Goal: Check status: Check status

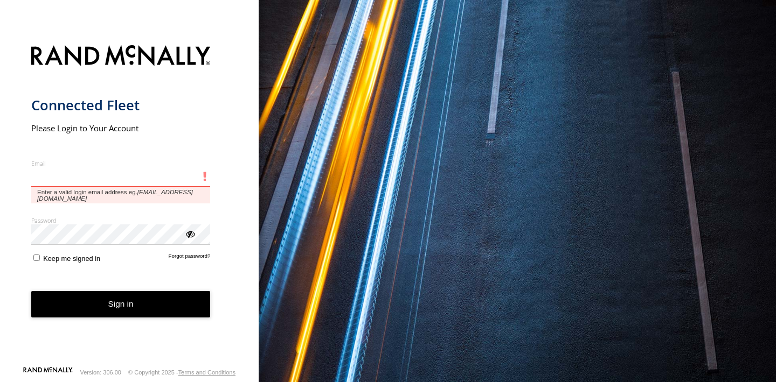
paste input "**********"
type input "**********"
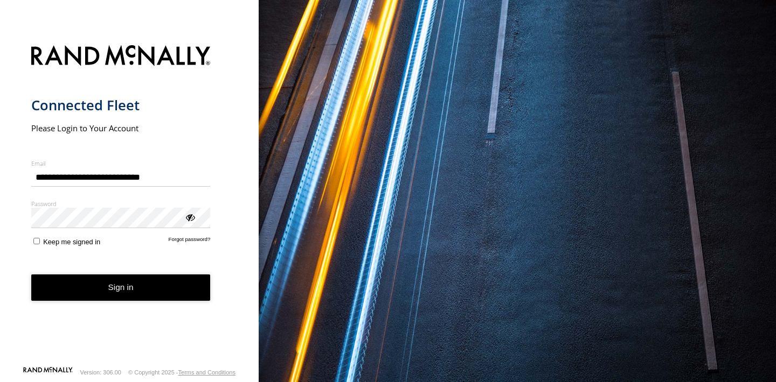
click at [128, 288] on button "Sign in" at bounding box center [120, 288] width 179 height 26
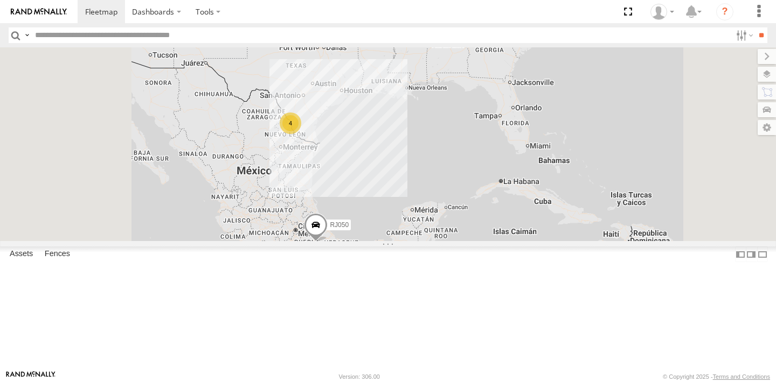
click at [0, 0] on div "RJ050" at bounding box center [0, 0] width 0 height 0
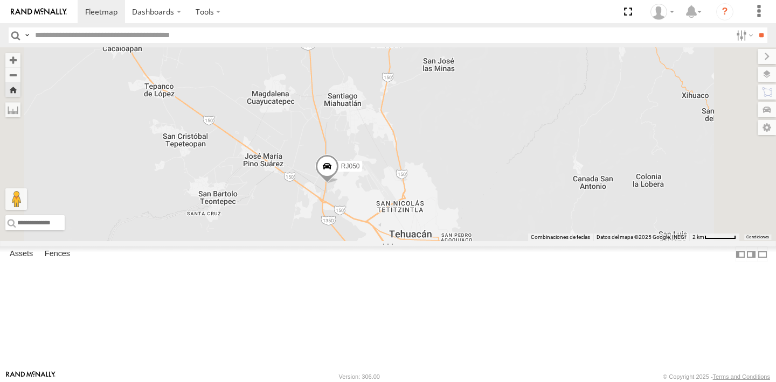
drag, startPoint x: 523, startPoint y: 213, endPoint x: 471, endPoint y: 245, distance: 60.4
click at [471, 241] on div "RJ050" at bounding box center [388, 144] width 776 height 194
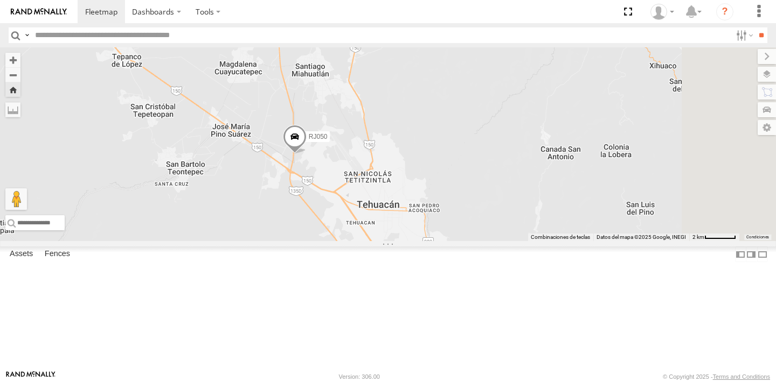
drag, startPoint x: 496, startPoint y: 249, endPoint x: 467, endPoint y: 216, distance: 44.2
click at [467, 216] on div "RJ050" at bounding box center [388, 144] width 776 height 194
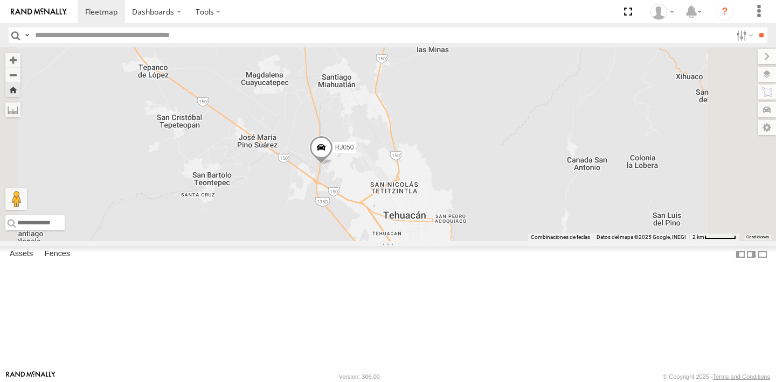
drag, startPoint x: 470, startPoint y: 221, endPoint x: 498, endPoint y: 232, distance: 30.7
click at [498, 232] on div "RJ050" at bounding box center [388, 144] width 776 height 194
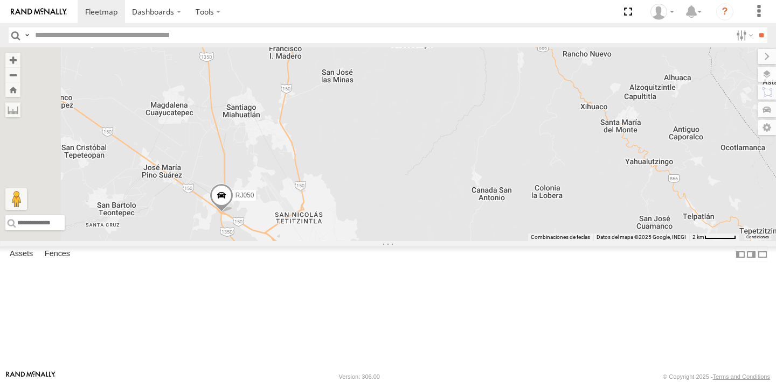
drag, startPoint x: 373, startPoint y: 305, endPoint x: 514, endPoint y: 273, distance: 144.4
click at [514, 241] on div "RJ050 RJ002" at bounding box center [388, 144] width 776 height 194
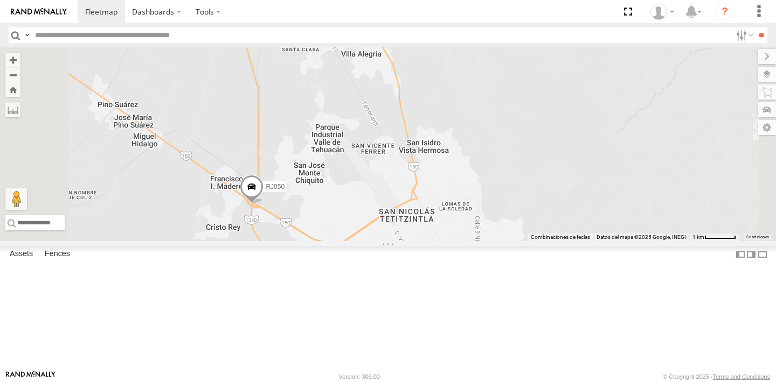
drag, startPoint x: 347, startPoint y: 268, endPoint x: 433, endPoint y: 270, distance: 85.7
click at [433, 241] on div "RJ050 RJ002" at bounding box center [388, 144] width 776 height 194
